Goal: Information Seeking & Learning: Learn about a topic

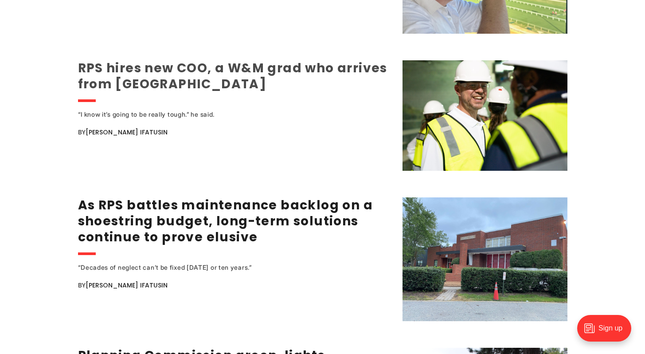
scroll to position [1355, 0]
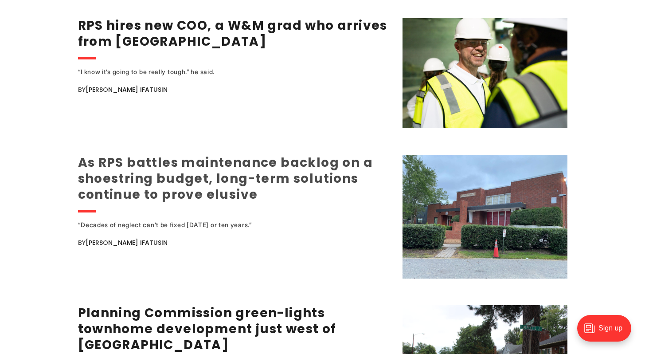
click at [240, 177] on link "As RPS battles maintenance backlog on a shoestring budget, long-term solutions …" at bounding box center [225, 178] width 295 height 49
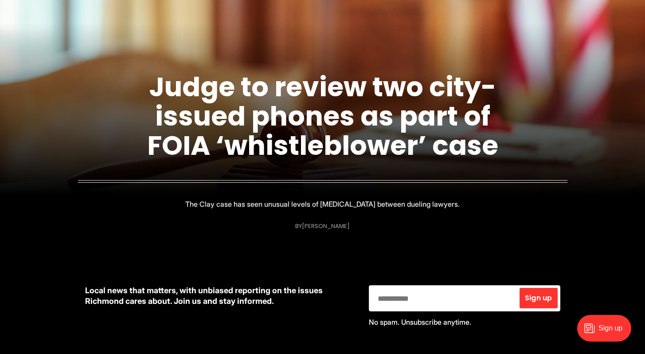
scroll to position [0, 0]
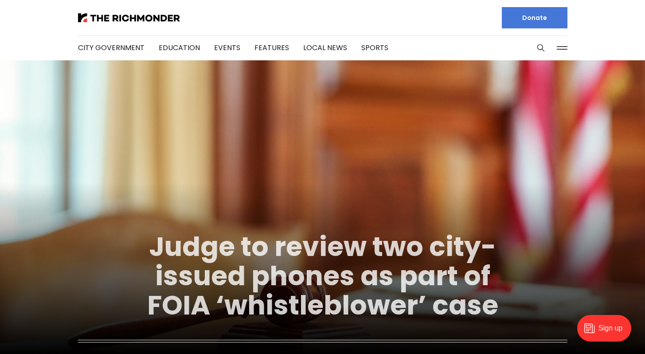
click at [278, 247] on link "Judge to review two city-issued phones as part of FOIA ‘whistleblower’ case" at bounding box center [322, 276] width 351 height 96
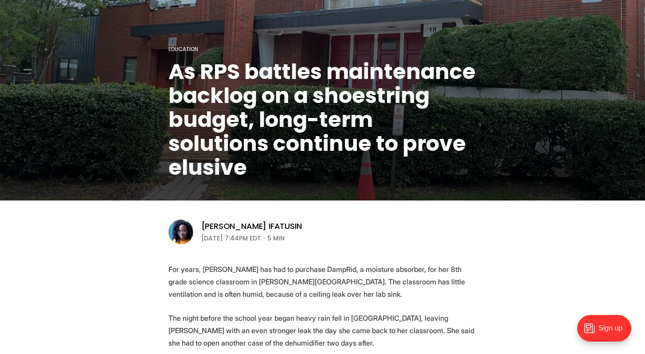
scroll to position [104, 0]
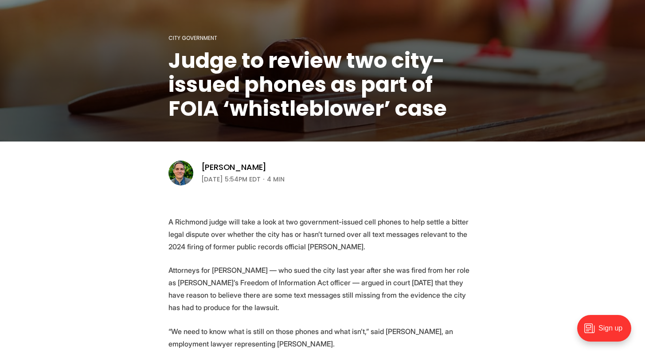
scroll to position [151, 0]
